Goal: Information Seeking & Learning: Learn about a topic

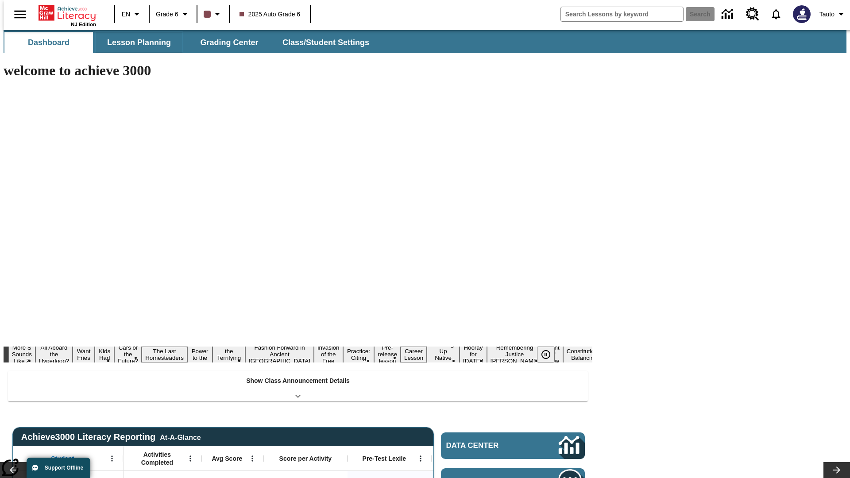
click at [136, 43] on span "Lesson Planning" at bounding box center [139, 43] width 64 height 10
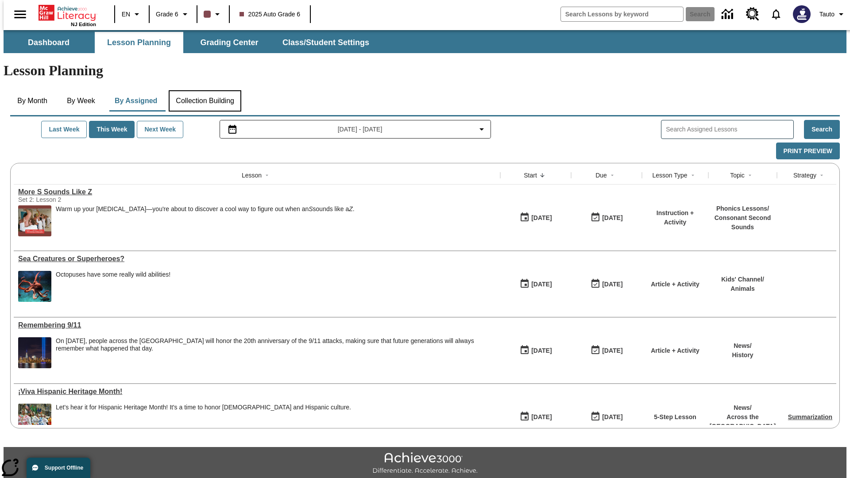
click at [205, 90] on button "Collection Building" at bounding box center [205, 100] width 73 height 21
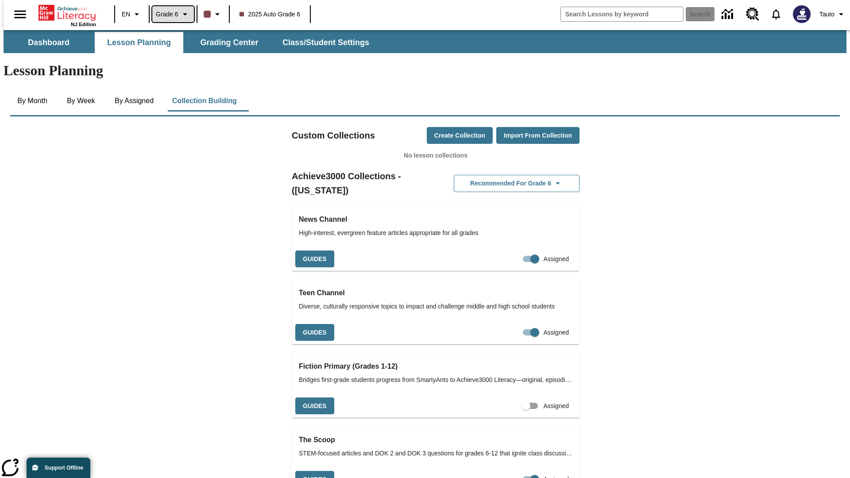
click at [170, 14] on span "Grade 6" at bounding box center [167, 14] width 23 height 9
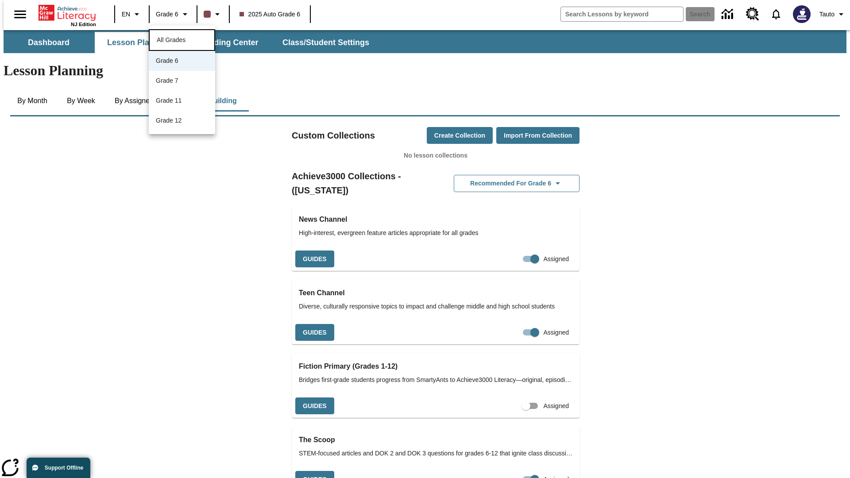
click at [182, 39] on span "All Grades" at bounding box center [171, 39] width 29 height 7
